Goal: Check status

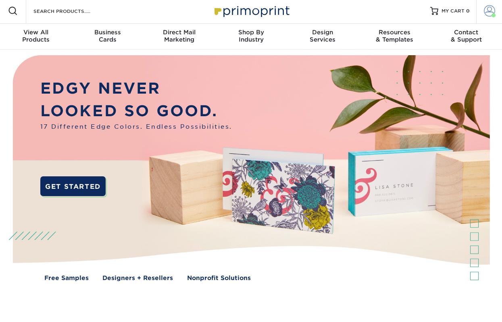
scroll to position [1, 0]
click at [492, 13] on span at bounding box center [489, 11] width 11 height 11
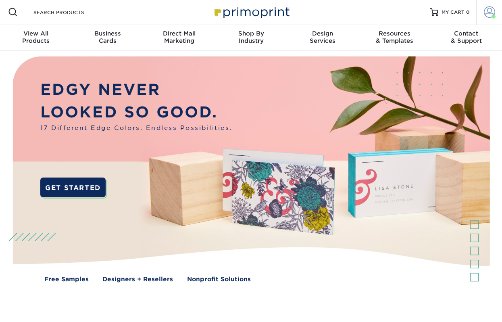
scroll to position [0, 0]
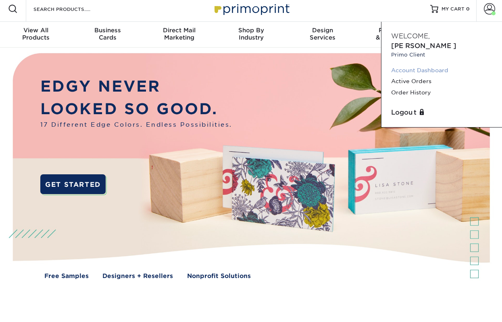
click at [412, 65] on link "Account Dashboard" at bounding box center [441, 70] width 101 height 11
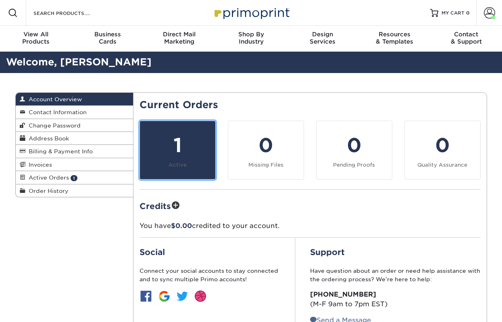
click at [182, 147] on div "1" at bounding box center [178, 145] width 66 height 29
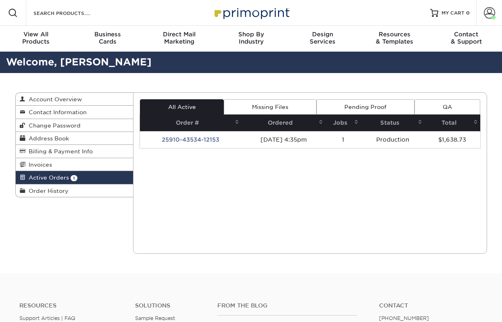
click at [291, 140] on td "[DATE] 4:35pm" at bounding box center [284, 139] width 84 height 17
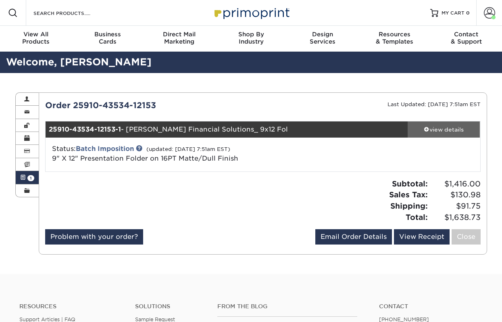
click at [452, 129] on div "view details" at bounding box center [444, 129] width 73 height 8
